Goal: Find specific page/section: Find specific page/section

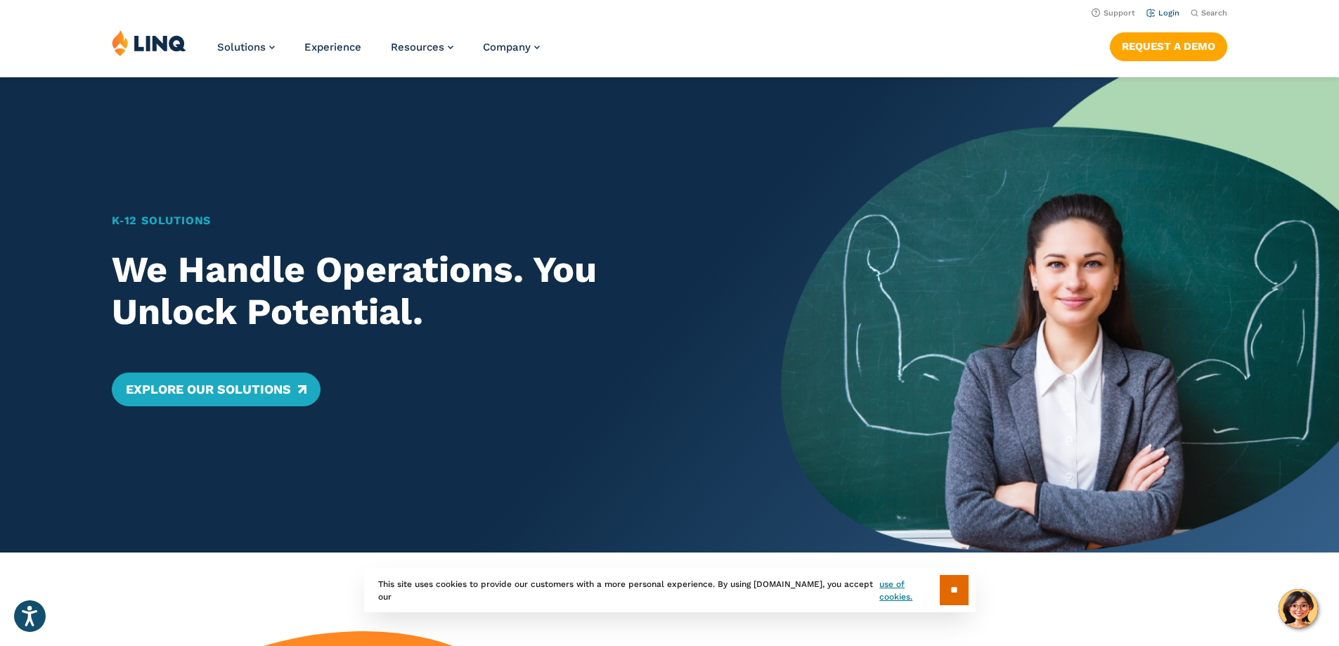
click at [1152, 8] on li "Login" at bounding box center [1162, 11] width 33 height 15
click at [1159, 11] on link "Login" at bounding box center [1162, 12] width 33 height 9
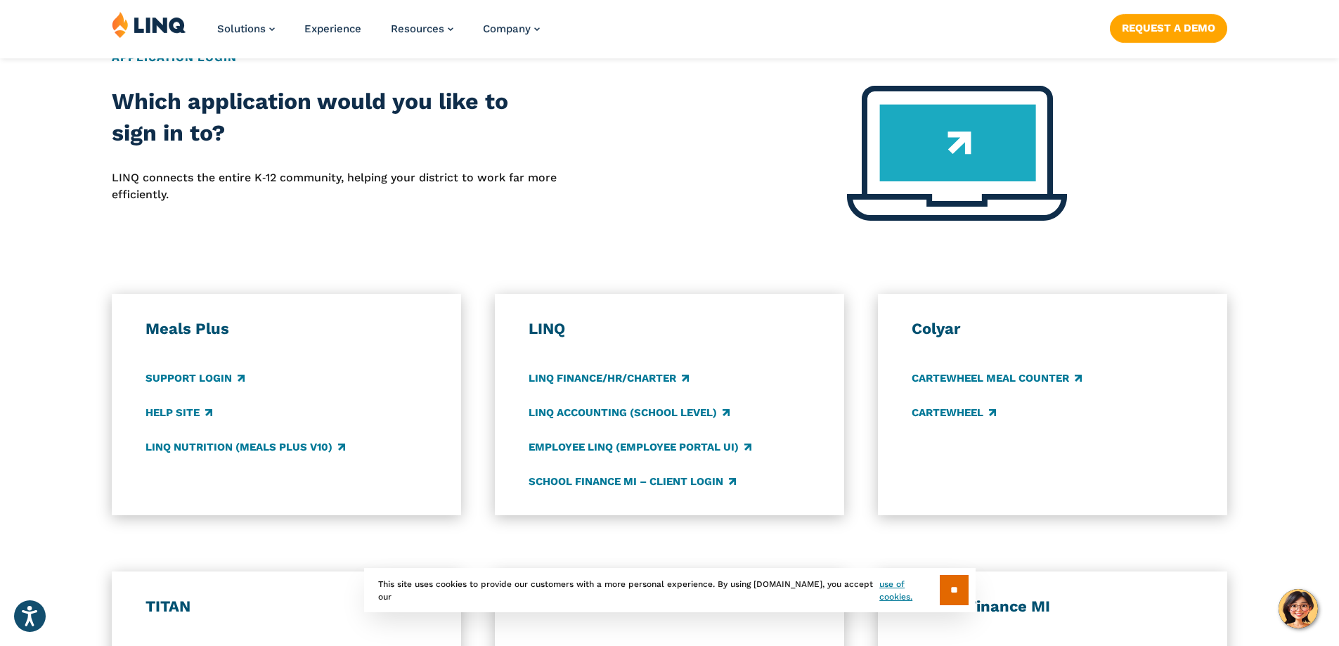
scroll to position [562, 0]
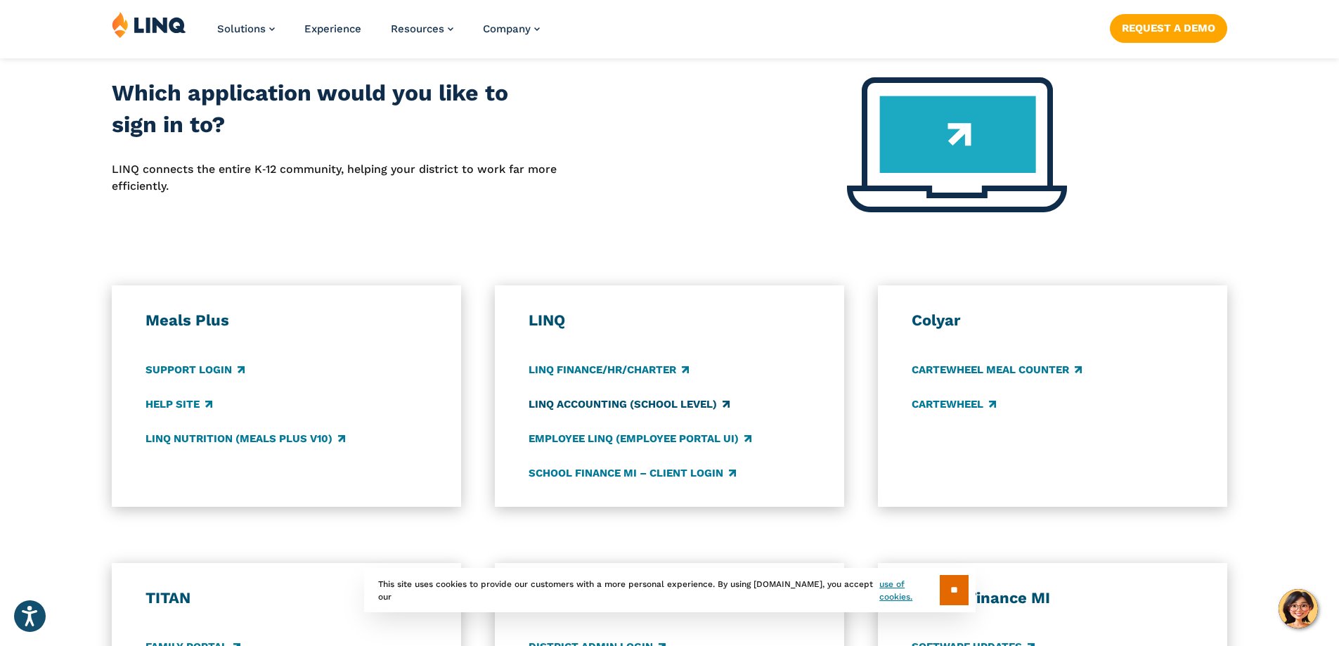
click at [628, 403] on link "LINQ Accounting (school level)" at bounding box center [628, 403] width 201 height 15
